Goal: Book appointment/travel/reservation

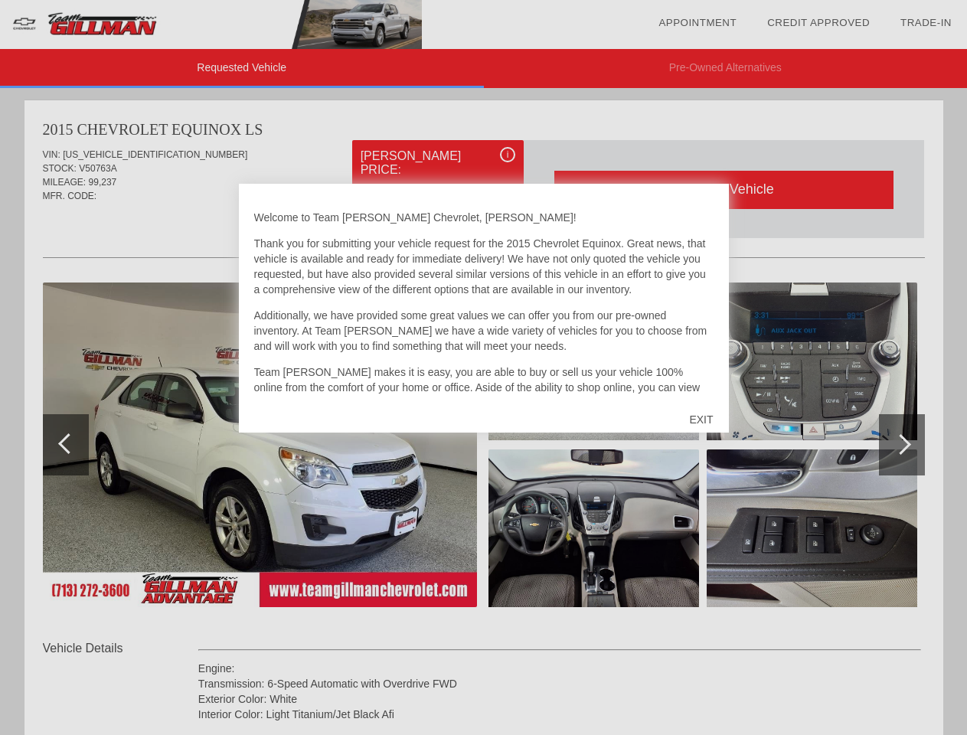
click at [698, 23] on link "Appointment" at bounding box center [698, 22] width 78 height 11
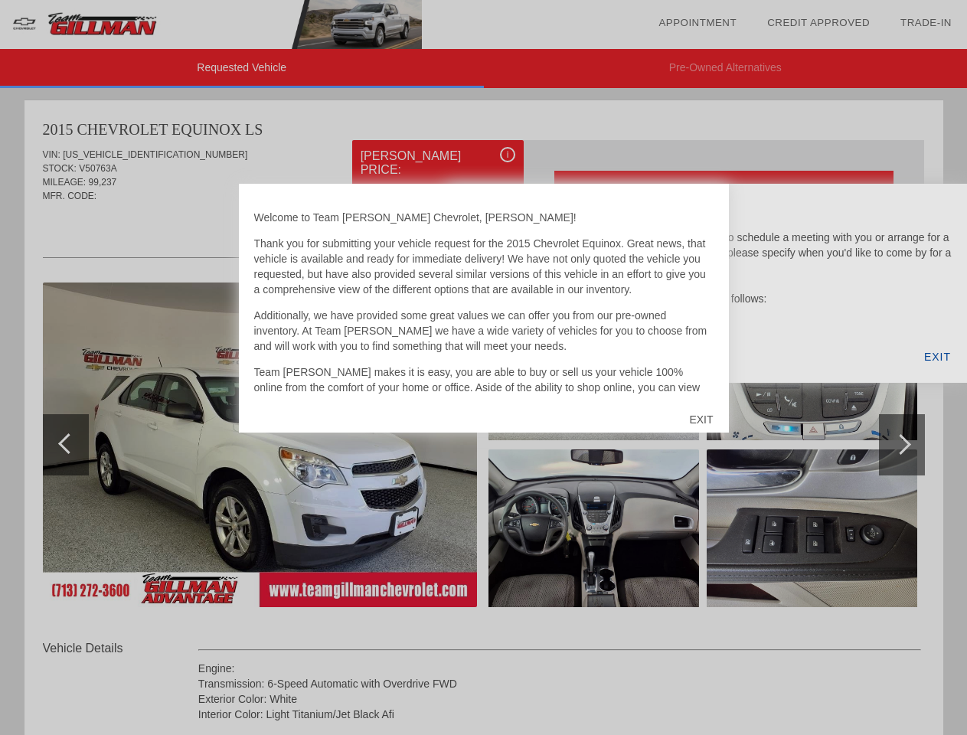
click at [701, 420] on div "EXIT" at bounding box center [701, 420] width 54 height 46
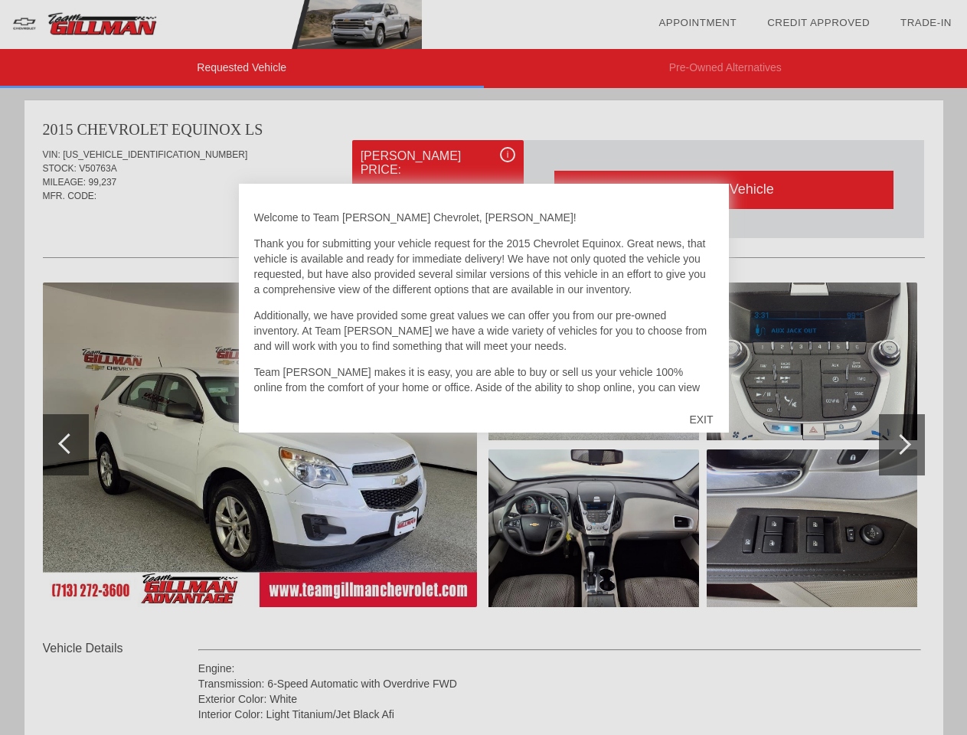
click at [698, 23] on link "Appointment" at bounding box center [698, 22] width 78 height 11
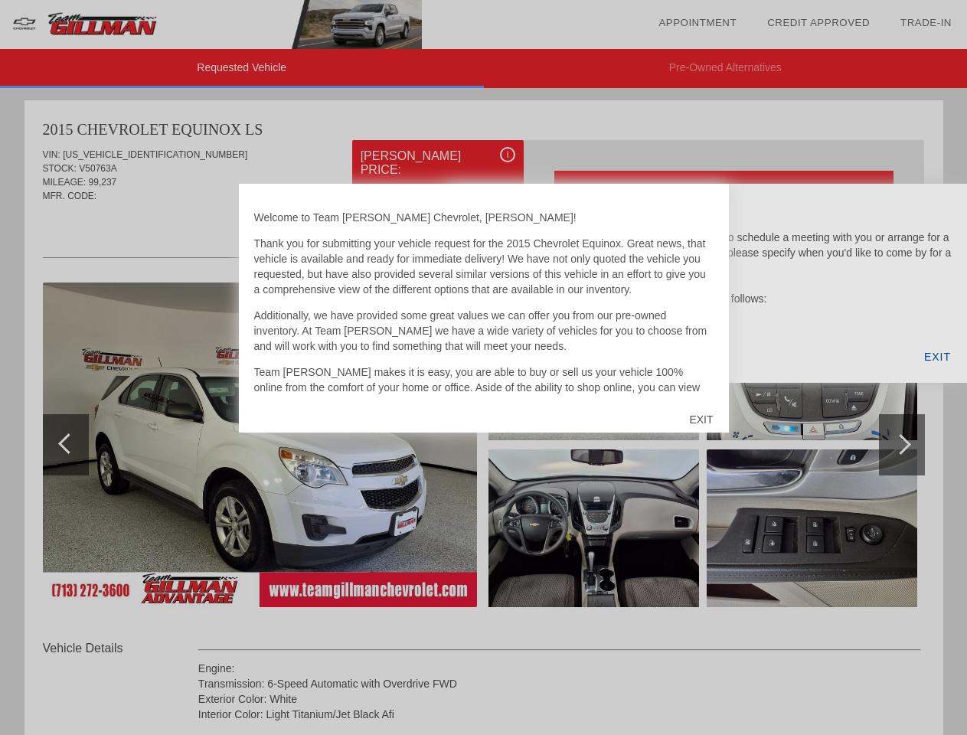
click at [701, 420] on div "EXIT" at bounding box center [701, 420] width 54 height 46
